Goal: Find specific page/section: Find specific page/section

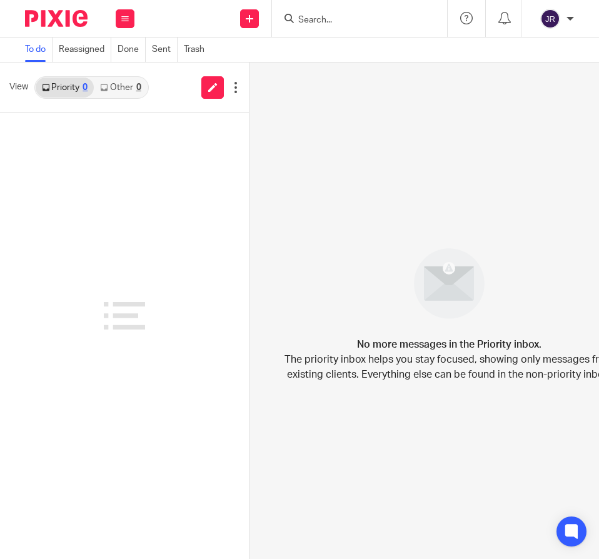
click at [378, 23] on input "Search" at bounding box center [353, 20] width 113 height 11
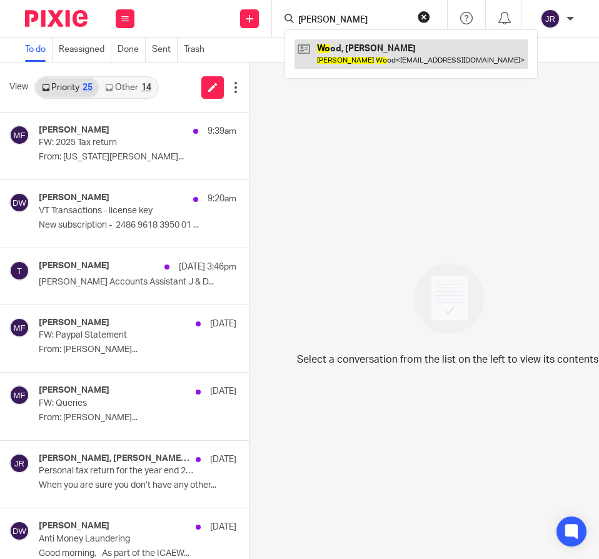
type input "[PERSON_NAME]"
click at [377, 59] on link at bounding box center [411, 53] width 233 height 29
click at [378, 59] on link at bounding box center [411, 53] width 233 height 29
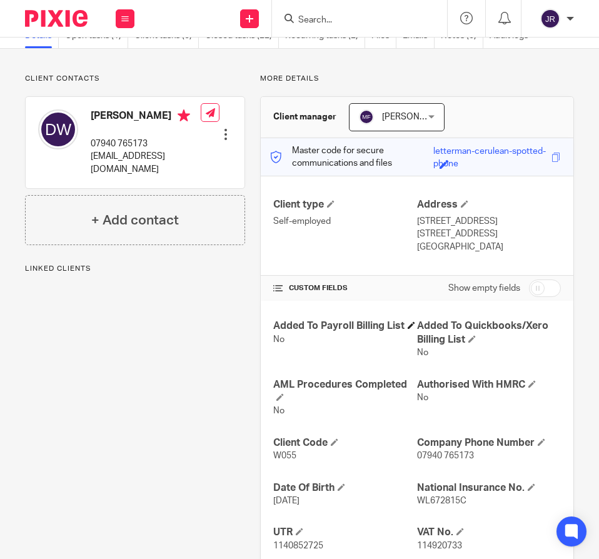
scroll to position [142, 0]
